Goal: Information Seeking & Learning: Learn about a topic

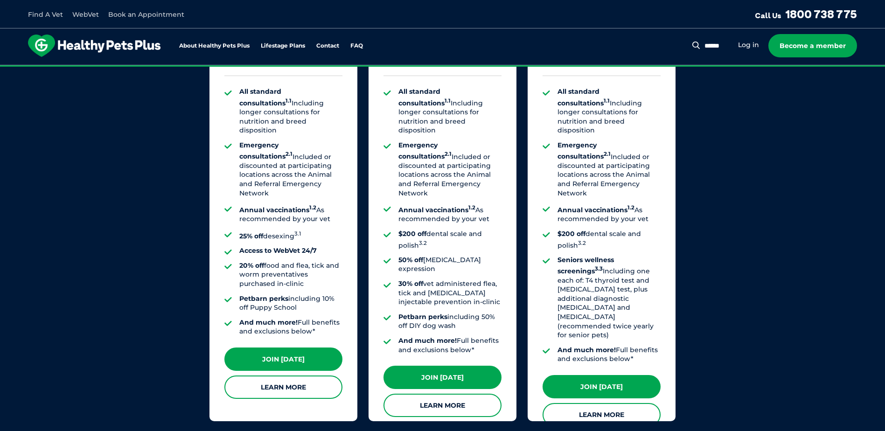
scroll to position [793, 0]
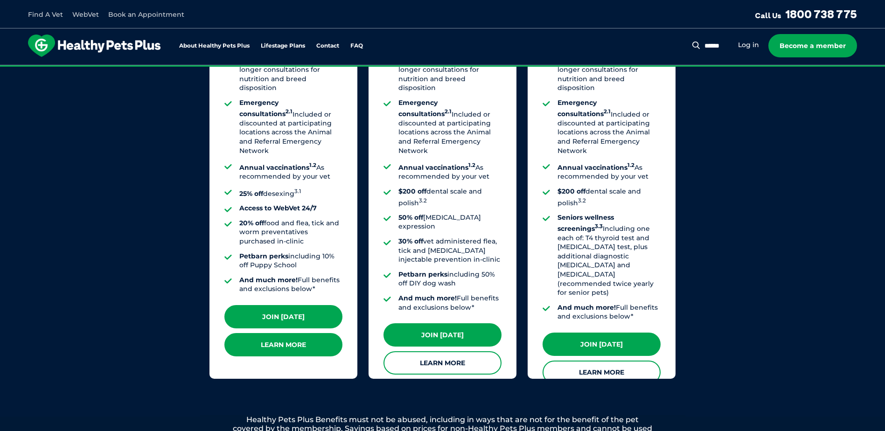
click at [299, 333] on link "Learn More" at bounding box center [283, 344] width 118 height 23
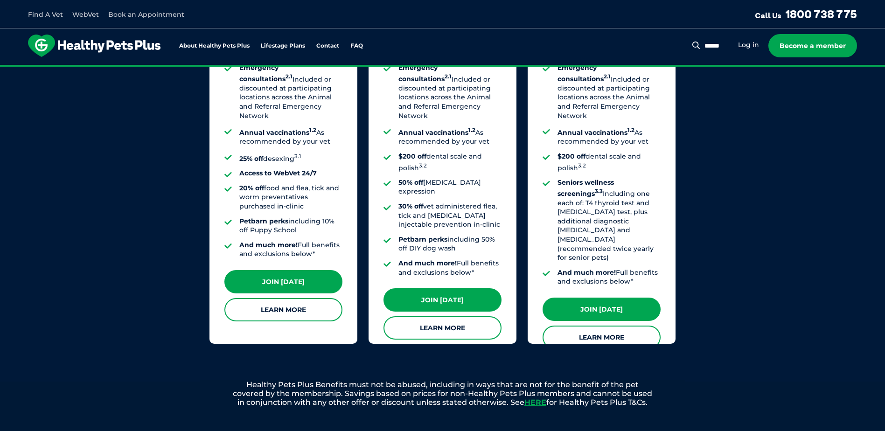
scroll to position [886, 0]
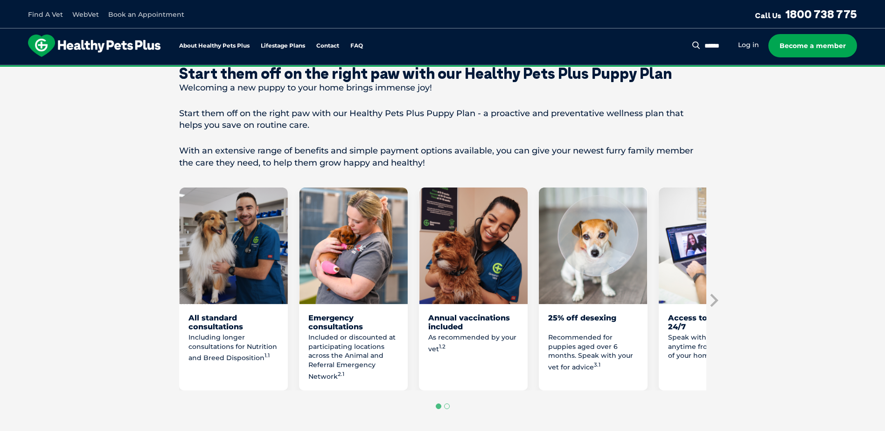
scroll to position [373, 0]
click at [713, 306] on icon "Next slide" at bounding box center [714, 299] width 8 height 13
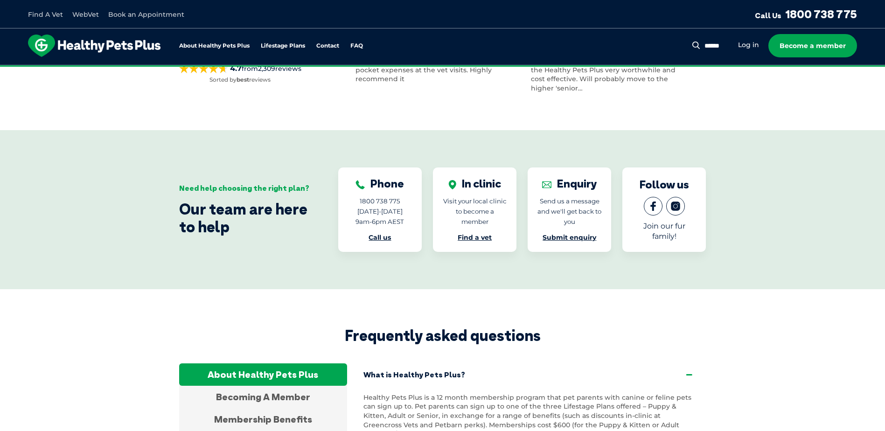
scroll to position [2799, 0]
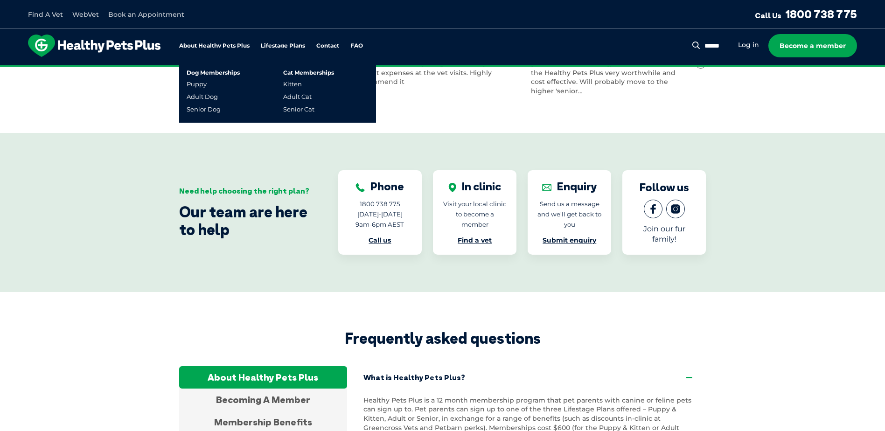
click at [282, 43] on link "Lifestage Plans" at bounding box center [283, 46] width 44 height 6
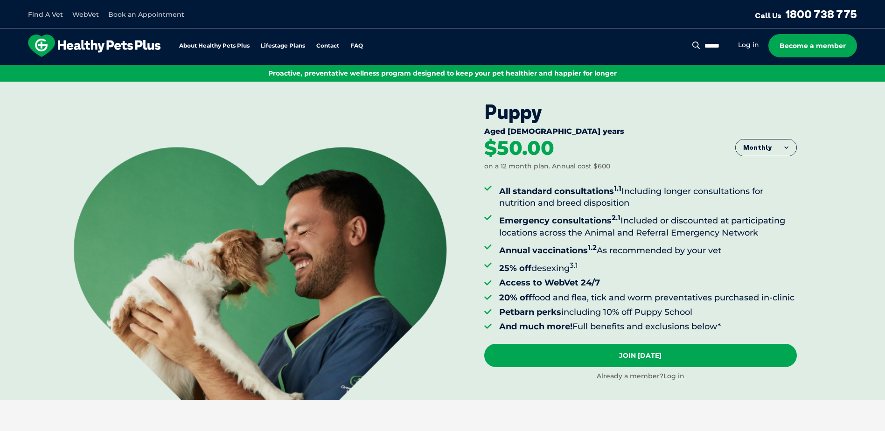
click at [83, 42] on img at bounding box center [94, 46] width 132 height 22
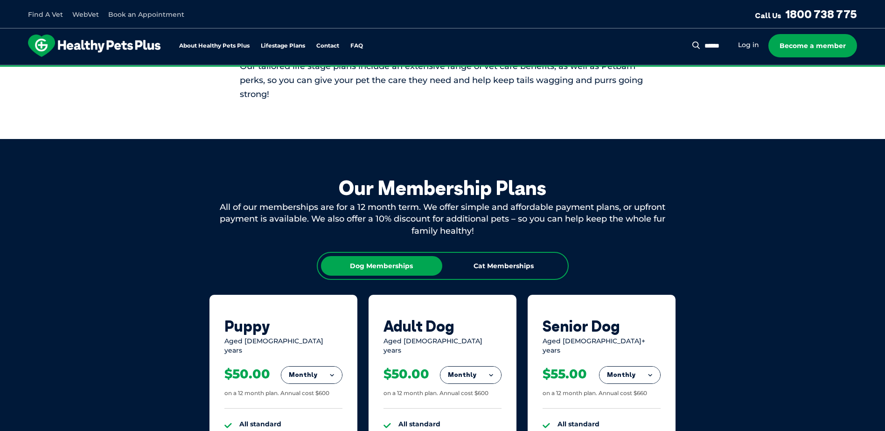
scroll to position [420, 0]
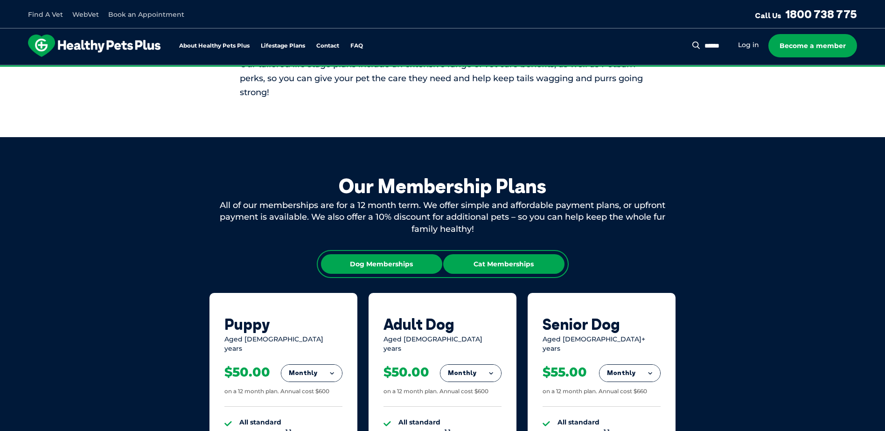
click at [527, 260] on div "Cat Memberships" at bounding box center [503, 264] width 121 height 20
click at [374, 259] on div "Dog Memberships" at bounding box center [381, 264] width 121 height 20
